Goal: Obtain resource: Download file/media

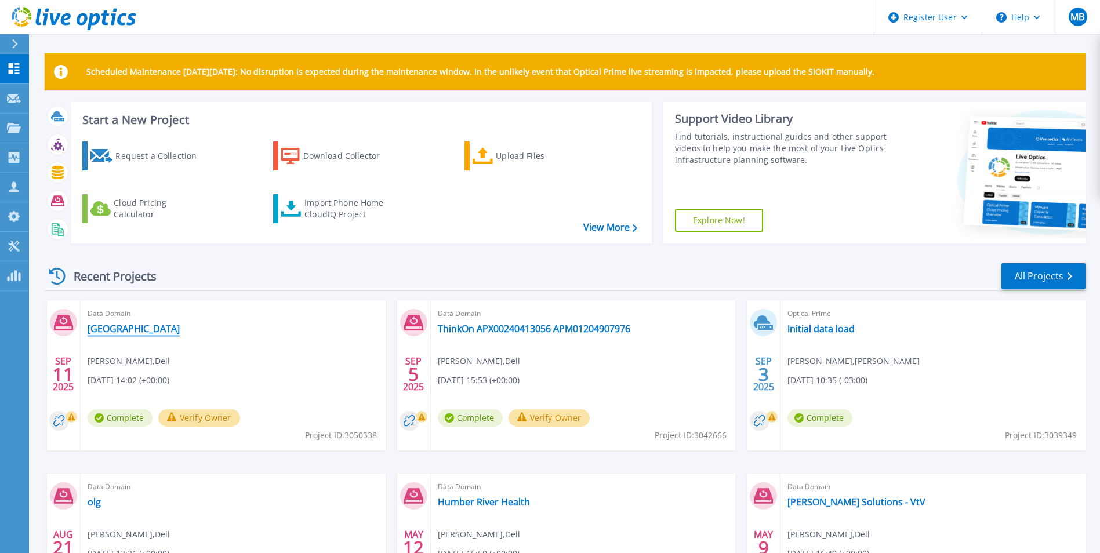
click at [180, 332] on link "[GEOGRAPHIC_DATA]" at bounding box center [134, 329] width 92 height 12
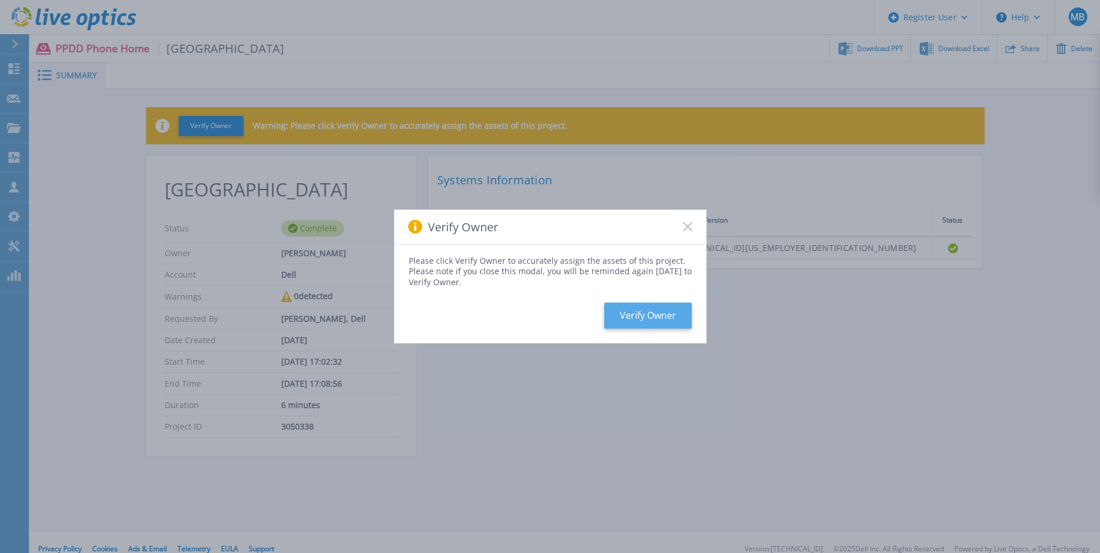
click at [651, 313] on button "Verify Owner" at bounding box center [648, 316] width 88 height 26
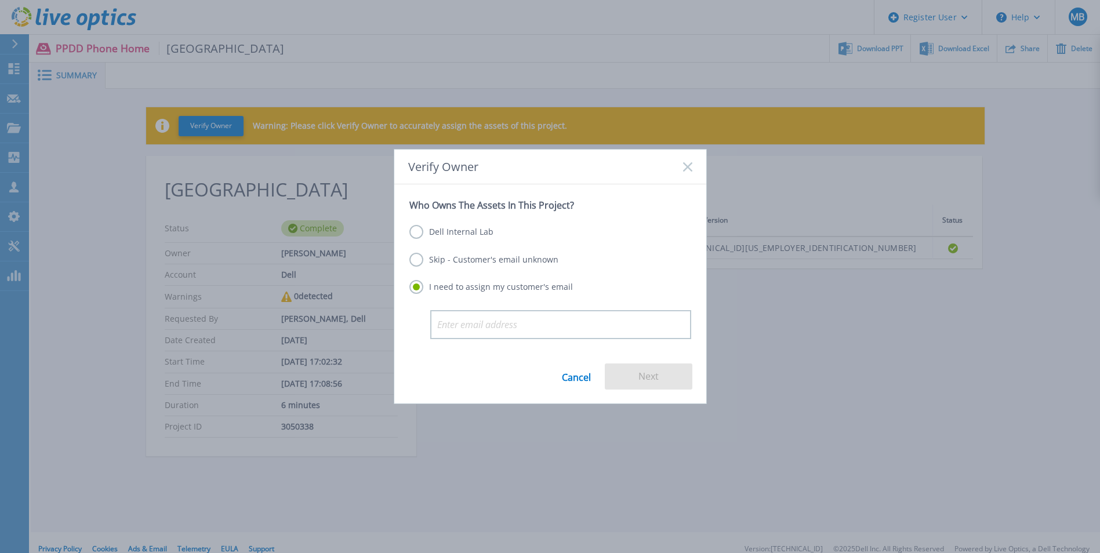
click at [419, 260] on label "Skip - Customer's email unknown" at bounding box center [483, 260] width 149 height 14
click at [0, 0] on input "Skip - Customer's email unknown" at bounding box center [0, 0] width 0 height 0
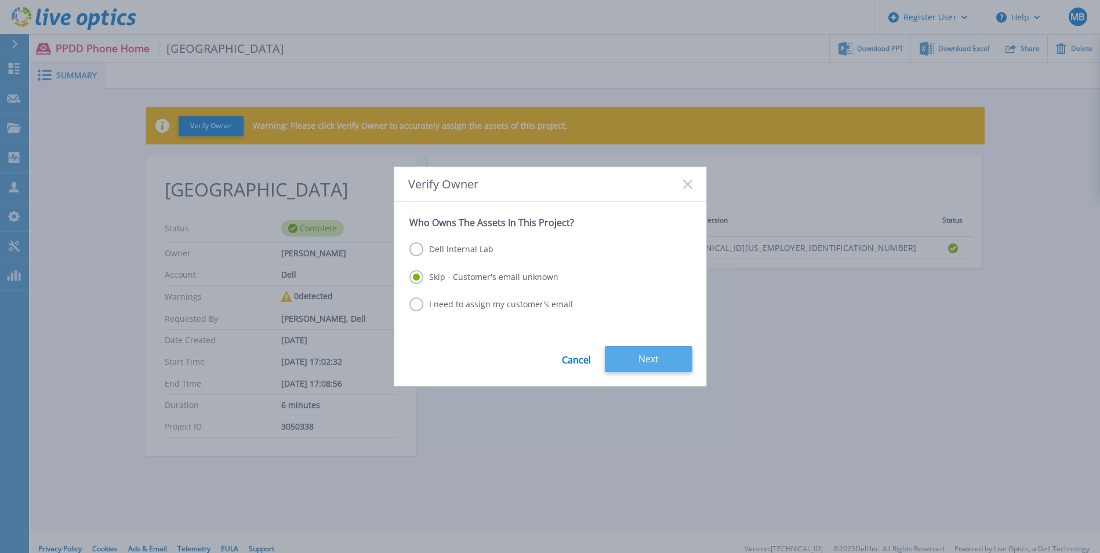
click at [653, 350] on button "Next" at bounding box center [649, 359] width 88 height 26
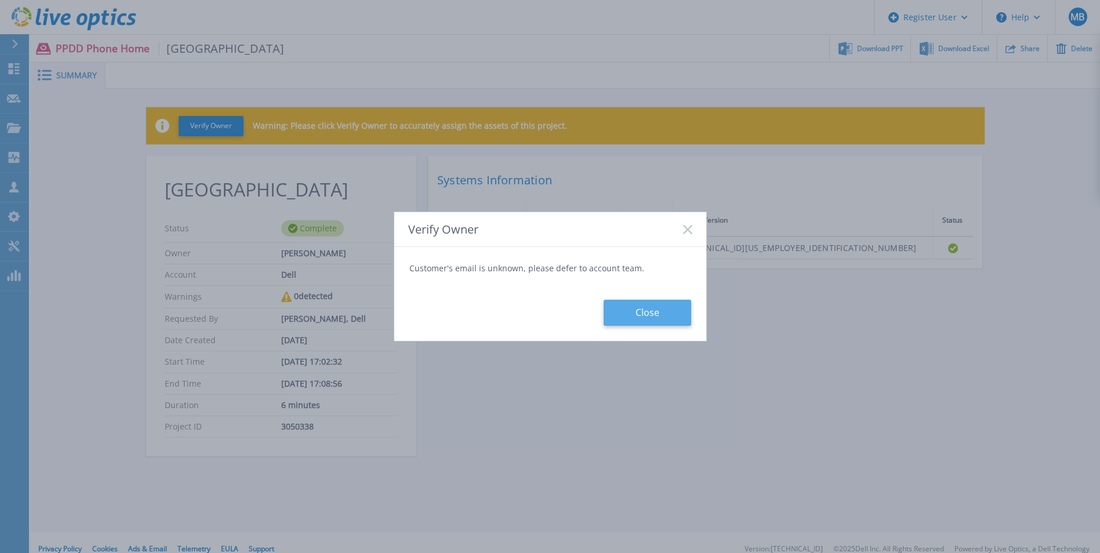
click at [633, 319] on button "Close" at bounding box center [648, 313] width 88 height 26
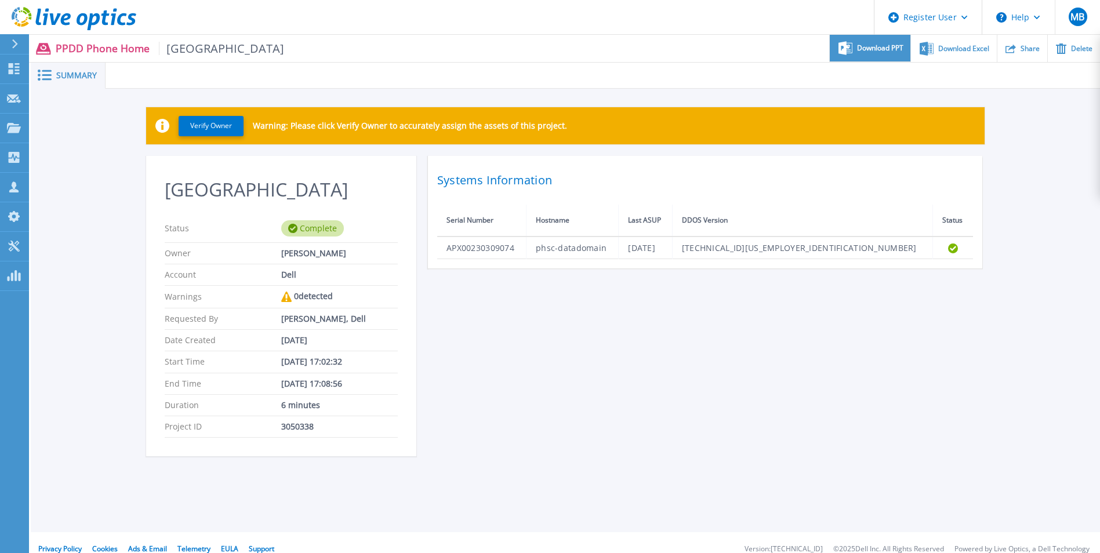
click at [893, 52] on span "Download PPT" at bounding box center [880, 48] width 46 height 7
